Goal: Task Accomplishment & Management: Manage account settings

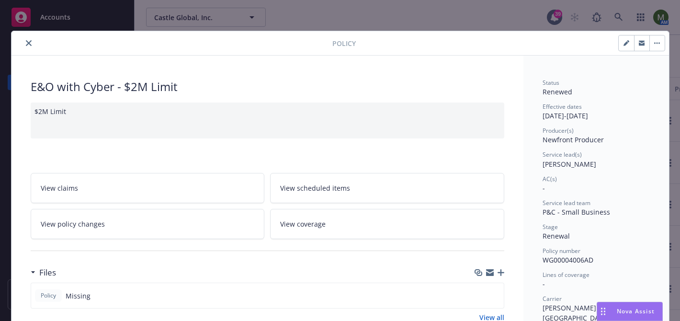
click at [28, 43] on icon "close" at bounding box center [29, 43] width 6 height 6
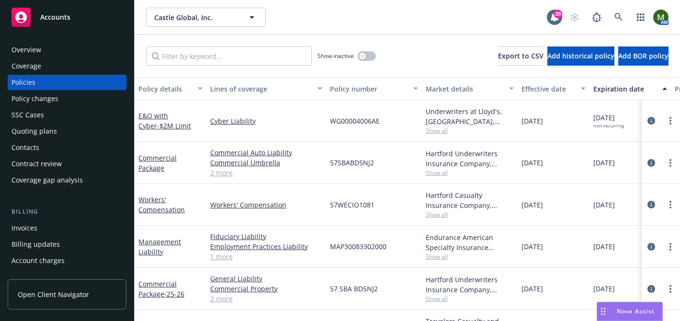
click at [52, 126] on div "Quoting plans" at bounding box center [34, 131] width 46 height 15
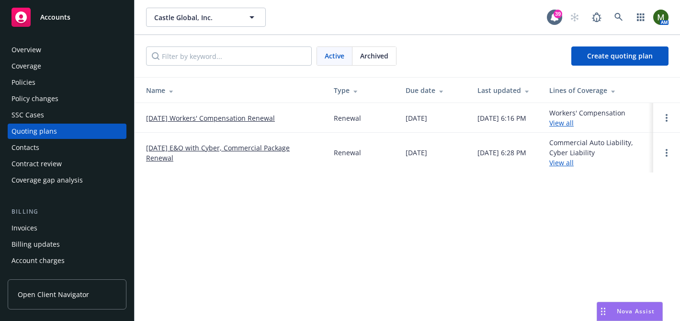
click at [372, 65] on div "Archived" at bounding box center [375, 56] width 44 height 18
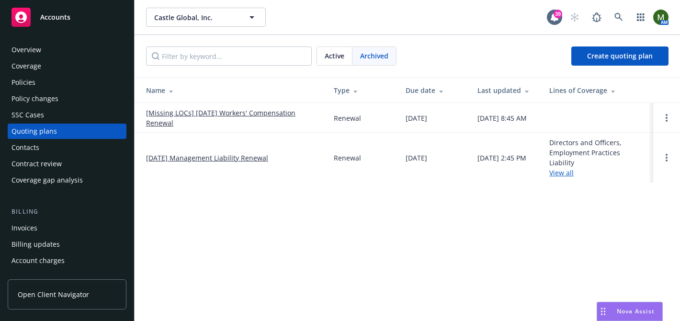
click at [230, 157] on link "[DATE] Management Liability Renewal" at bounding box center [207, 158] width 122 height 10
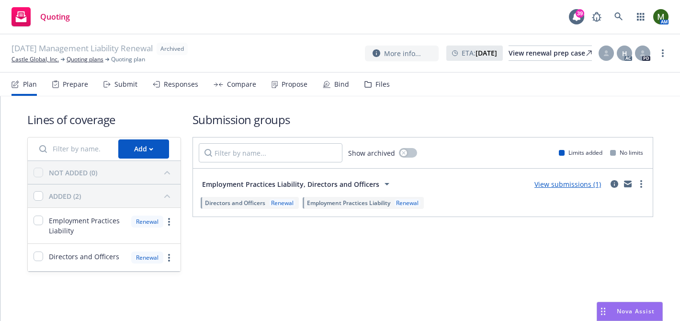
click at [334, 81] on div "Bind" at bounding box center [341, 84] width 15 height 8
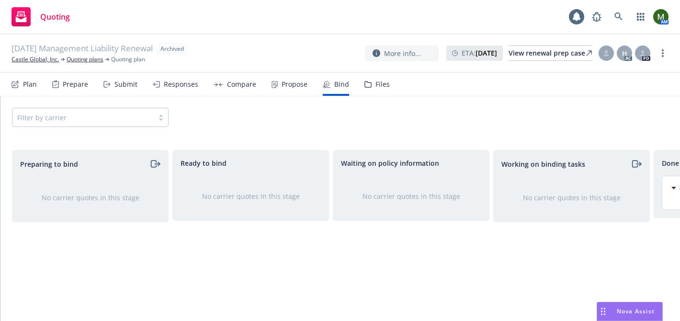
scroll to position [0, 142]
